Goal: Task Accomplishment & Management: Use online tool/utility

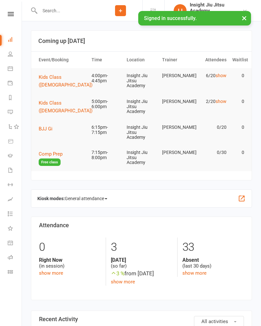
click at [80, 76] on button "Kids Class ([DEMOGRAPHIC_DATA])" at bounding box center [68, 80] width 58 height 15
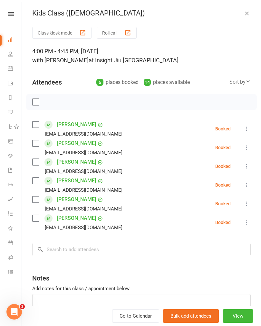
click at [80, 31] on button "Class kiosk mode" at bounding box center [61, 33] width 59 height 12
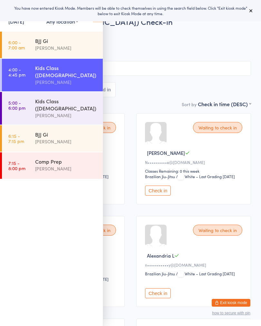
click at [250, 14] on button at bounding box center [251, 11] width 8 height 8
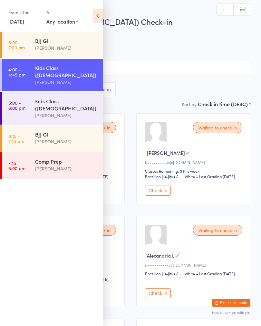
click at [96, 16] on icon at bounding box center [98, 16] width 10 height 14
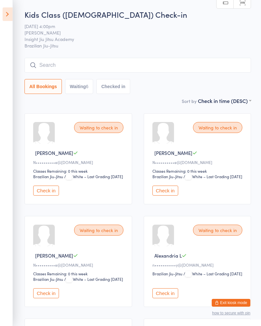
click at [160, 298] on button "Check in" at bounding box center [165, 293] width 26 height 10
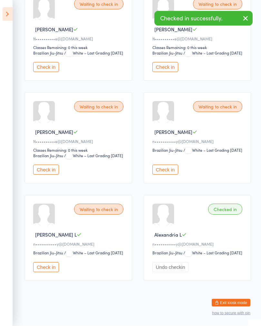
scroll to position [137, 0]
click at [46, 272] on button "Check in" at bounding box center [46, 267] width 26 height 10
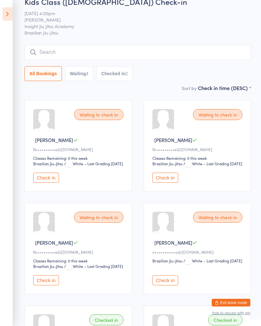
scroll to position [0, 0]
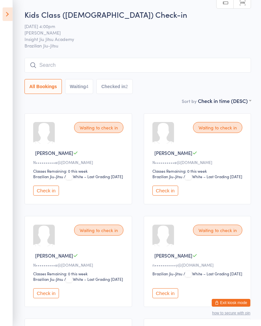
click at [112, 72] on input "search" at bounding box center [137, 65] width 227 height 15
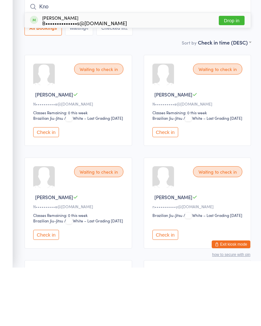
type input "Kno"
click at [69, 79] on div "B••••••••••••••s@gmail.com" at bounding box center [84, 81] width 85 height 5
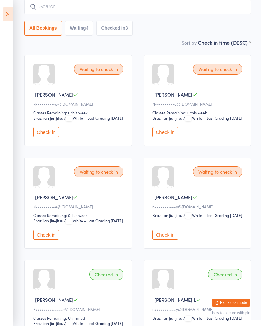
click at [165, 239] on button "Check in" at bounding box center [165, 234] width 26 height 10
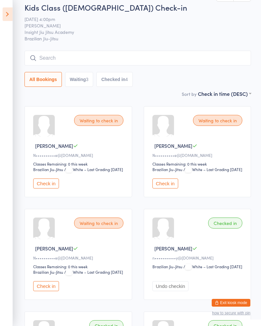
scroll to position [6, 0]
click at [54, 189] on button "Check in" at bounding box center [46, 184] width 26 height 10
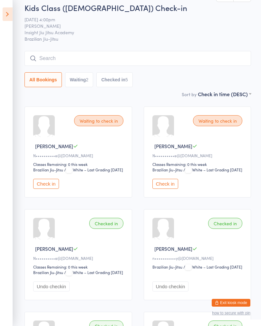
click at [98, 58] on input "search" at bounding box center [137, 58] width 227 height 15
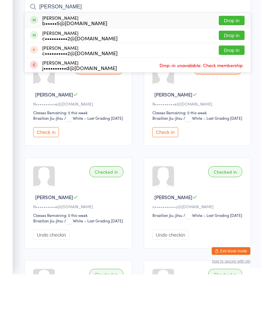
type input "Owen"
click at [52, 72] on div "b•••••5@gmail.com" at bounding box center [74, 74] width 65 height 5
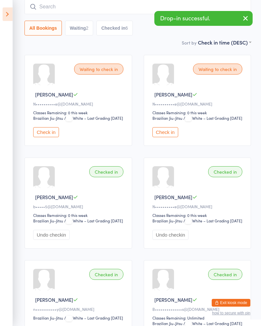
click at [109, 177] on div "Checked in" at bounding box center [106, 171] width 34 height 11
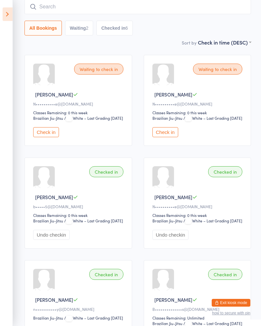
click at [46, 137] on button "Check in" at bounding box center [46, 132] width 26 height 10
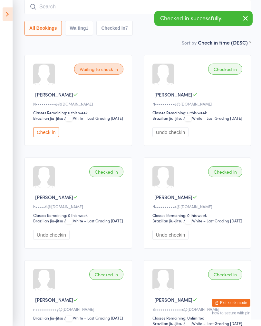
click at [45, 137] on button "Check in" at bounding box center [46, 132] width 26 height 10
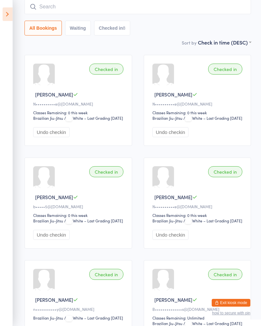
click at [59, 5] on input "search" at bounding box center [137, 6] width 227 height 15
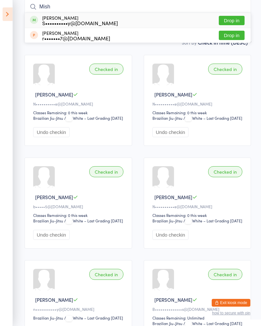
type input "Mish"
click at [234, 22] on button "Drop in" at bounding box center [232, 20] width 26 height 9
